Goal: Register for event/course

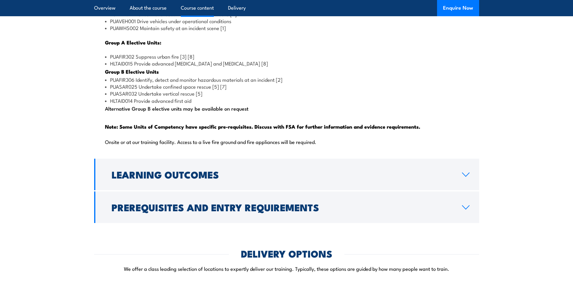
scroll to position [632, 0]
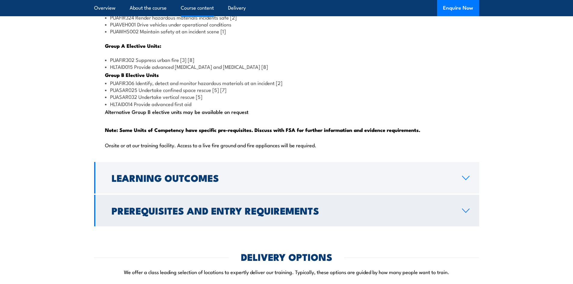
click at [250, 215] on h2 "Prerequisites and Entry Requirements" at bounding box center [282, 210] width 341 height 8
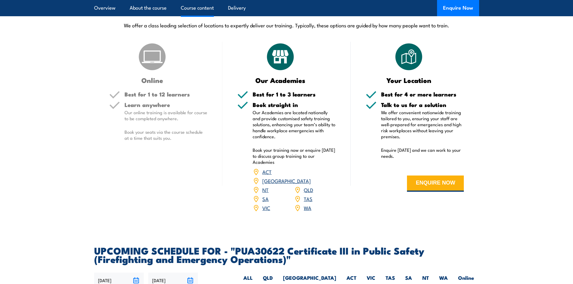
scroll to position [846, 0]
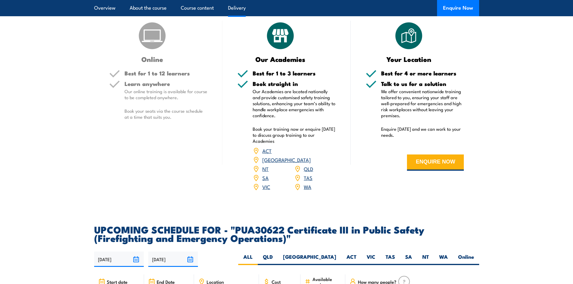
click at [264, 190] on link "VIC" at bounding box center [266, 186] width 8 height 7
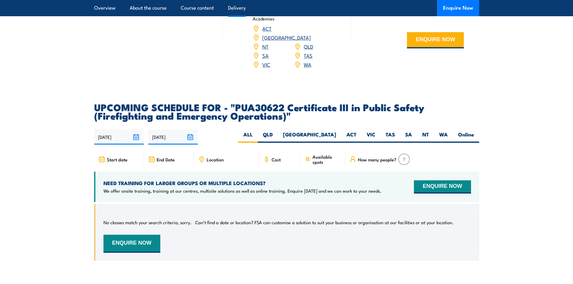
scroll to position [996, 0]
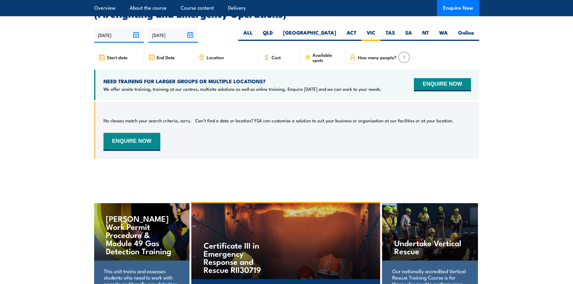
scroll to position [1130, 0]
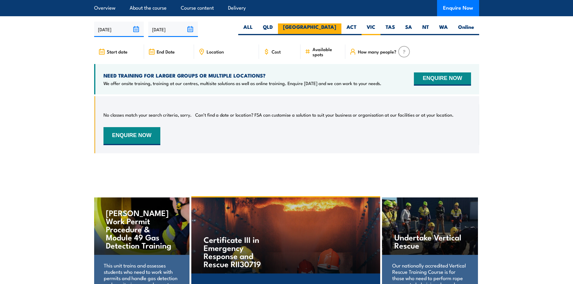
click at [326, 35] on label "[GEOGRAPHIC_DATA]" at bounding box center [309, 29] width 63 height 12
click at [336, 27] on input "[GEOGRAPHIC_DATA]" at bounding box center [338, 25] width 4 height 4
radio input "true"
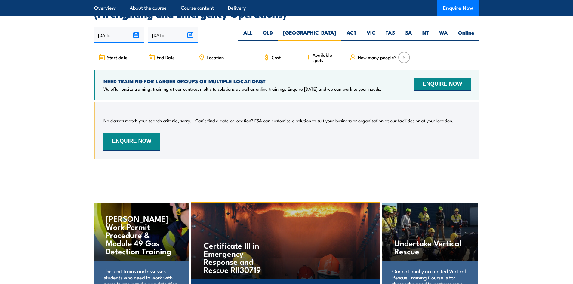
scroll to position [1130, 0]
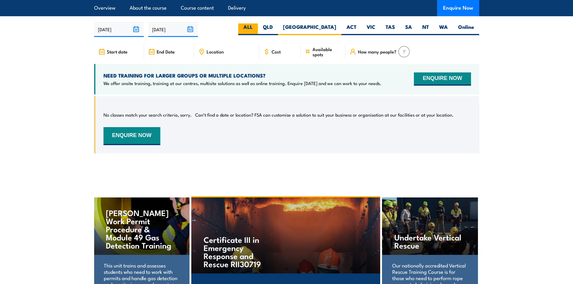
click at [258, 32] on label "ALL" at bounding box center [248, 29] width 20 height 12
click at [257, 27] on input "ALL" at bounding box center [255, 25] width 4 height 4
radio input "true"
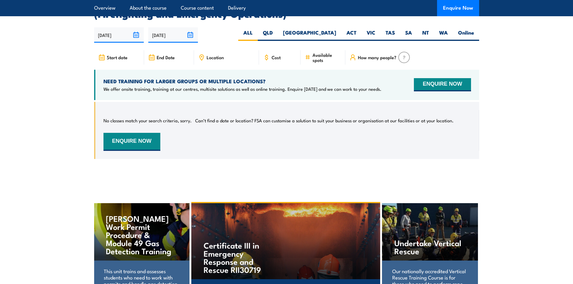
scroll to position [1130, 0]
